Goal: Transaction & Acquisition: Subscribe to service/newsletter

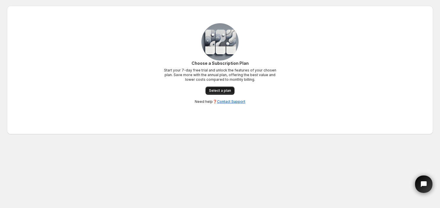
click at [218, 88] on link "Select a plan" at bounding box center [219, 90] width 29 height 8
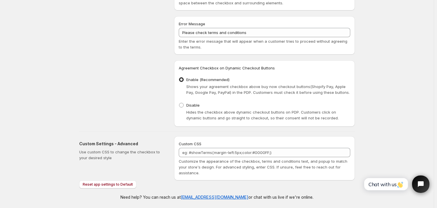
scroll to position [284, 0]
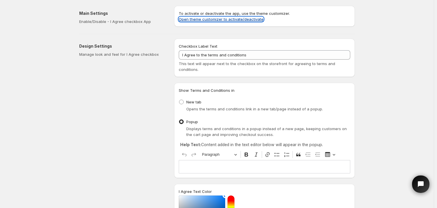
click at [202, 20] on link "Open theme customizer to activate/deactivate" at bounding box center [221, 19] width 85 height 5
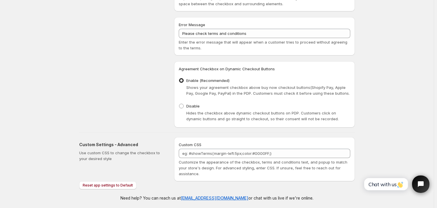
scroll to position [284, 0]
